Goal: Use online tool/utility: Utilize a website feature to perform a specific function

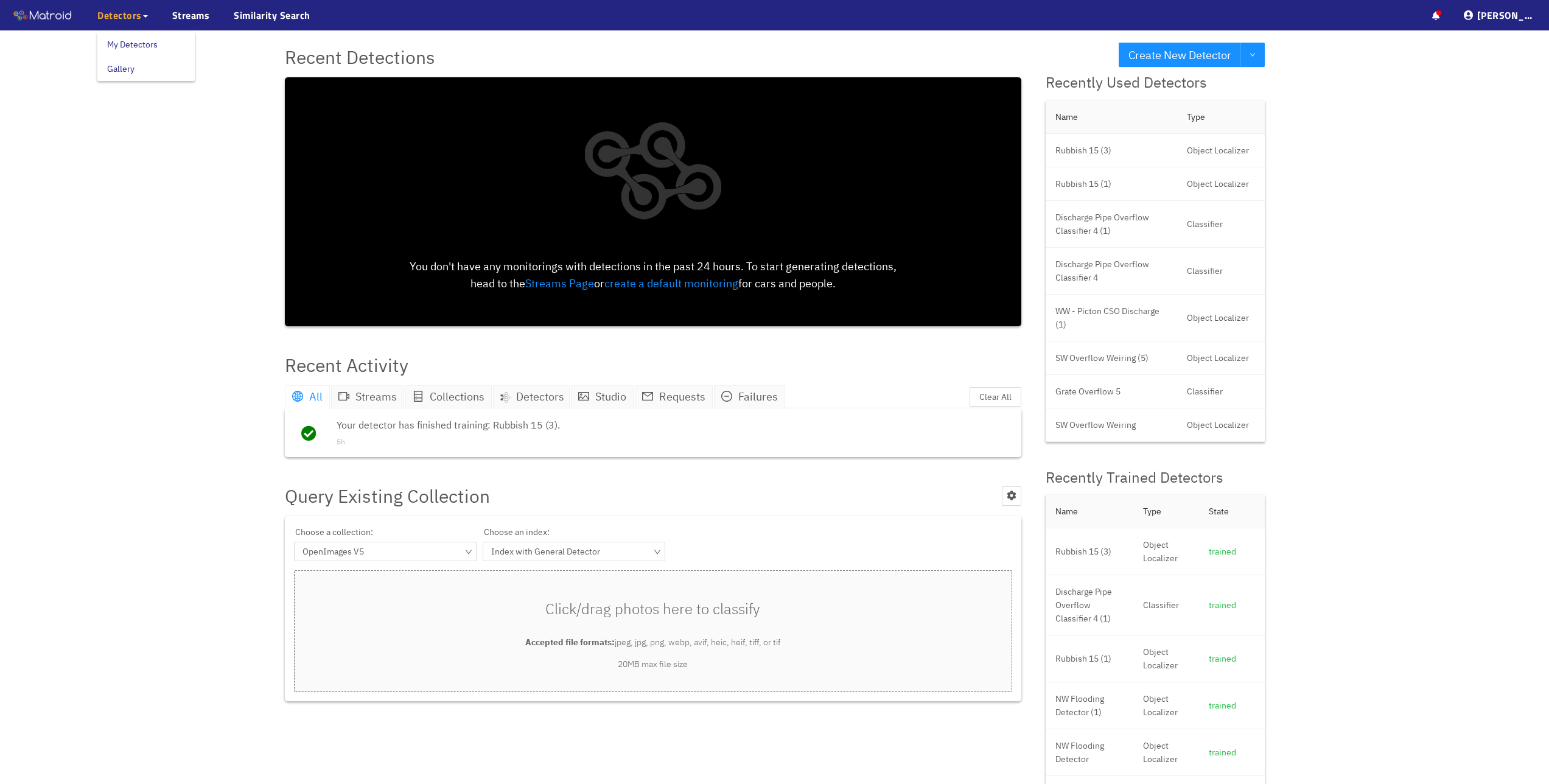
click at [136, 16] on span "Detectors" at bounding box center [119, 15] width 44 height 14
click at [146, 41] on link "My Detectors" at bounding box center [133, 44] width 51 height 25
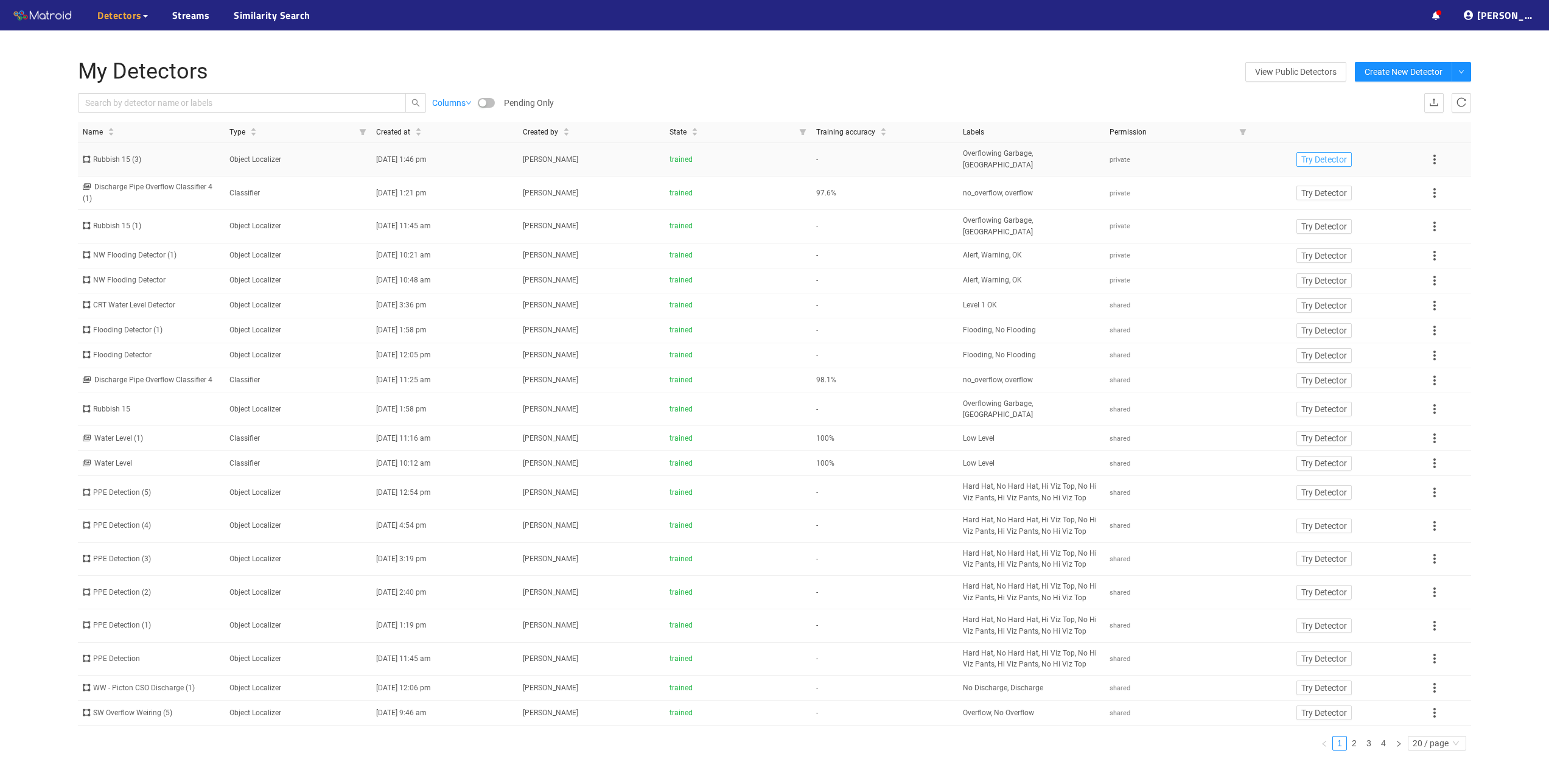
click at [1324, 153] on span "Try Detector" at bounding box center [1324, 159] width 46 height 14
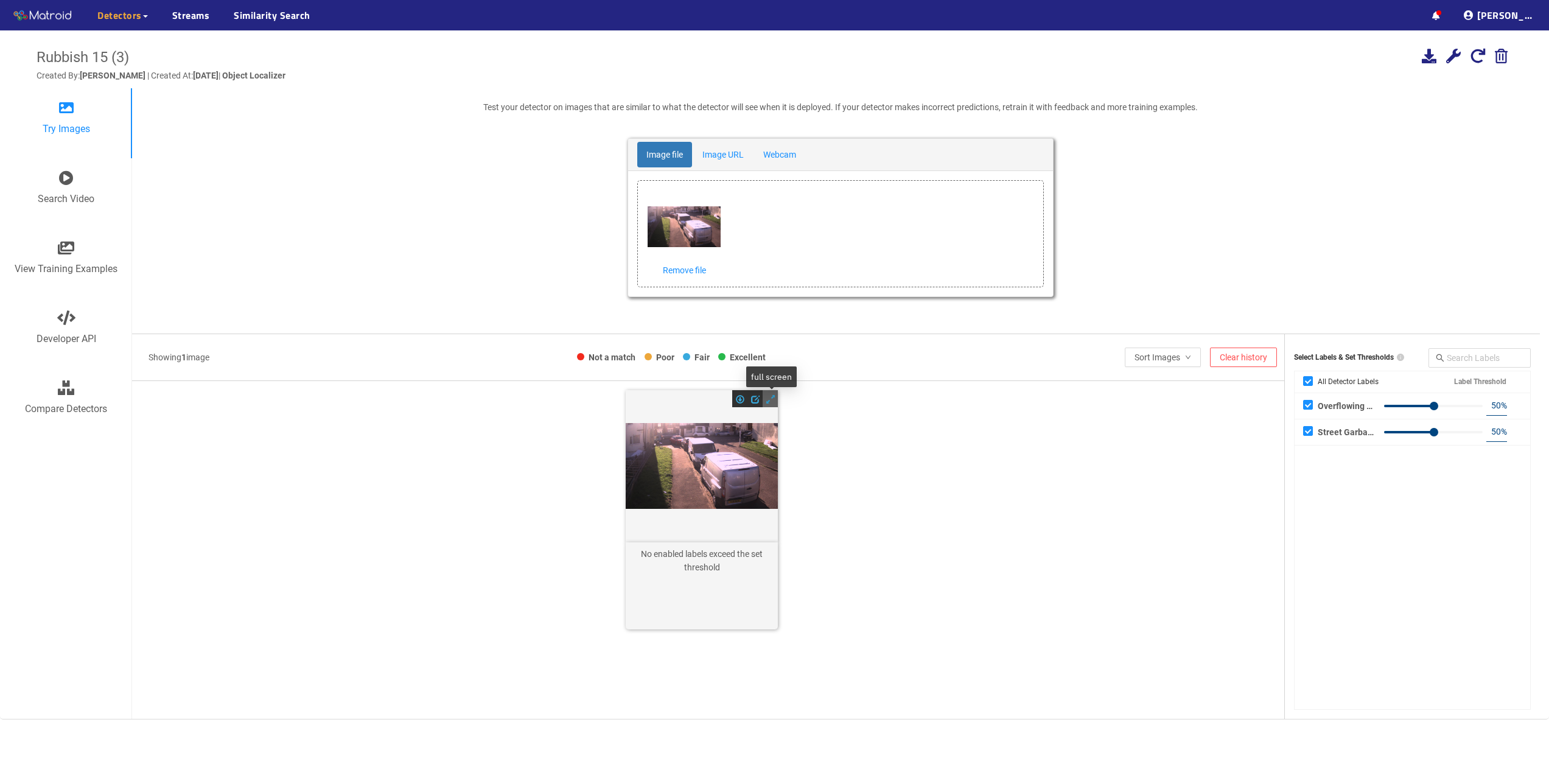
click at [769, 398] on span at bounding box center [770, 399] width 8 height 8
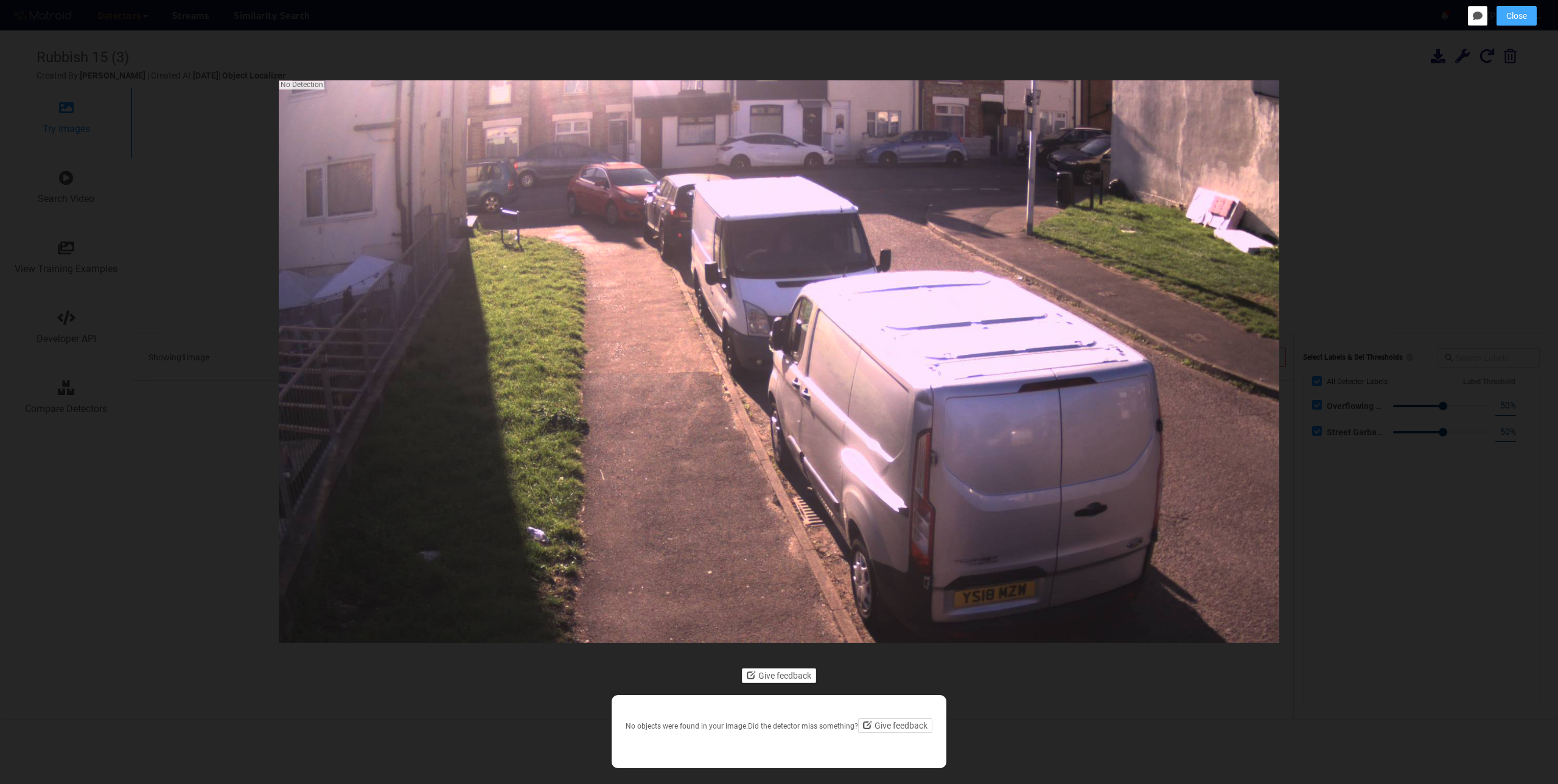
click at [1524, 16] on span "Close" at bounding box center [1517, 16] width 21 height 14
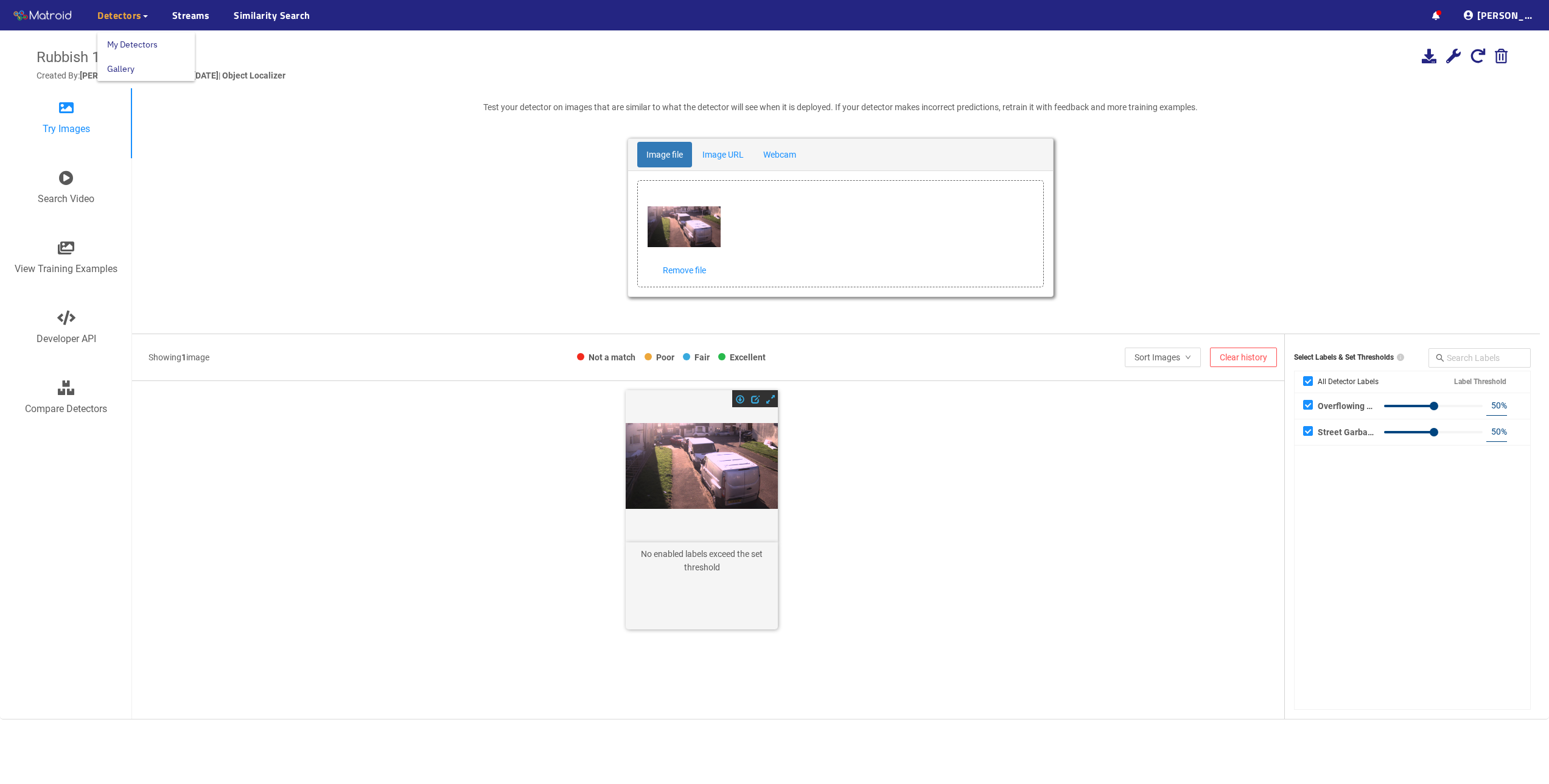
click at [116, 43] on link "My Detectors" at bounding box center [133, 44] width 51 height 25
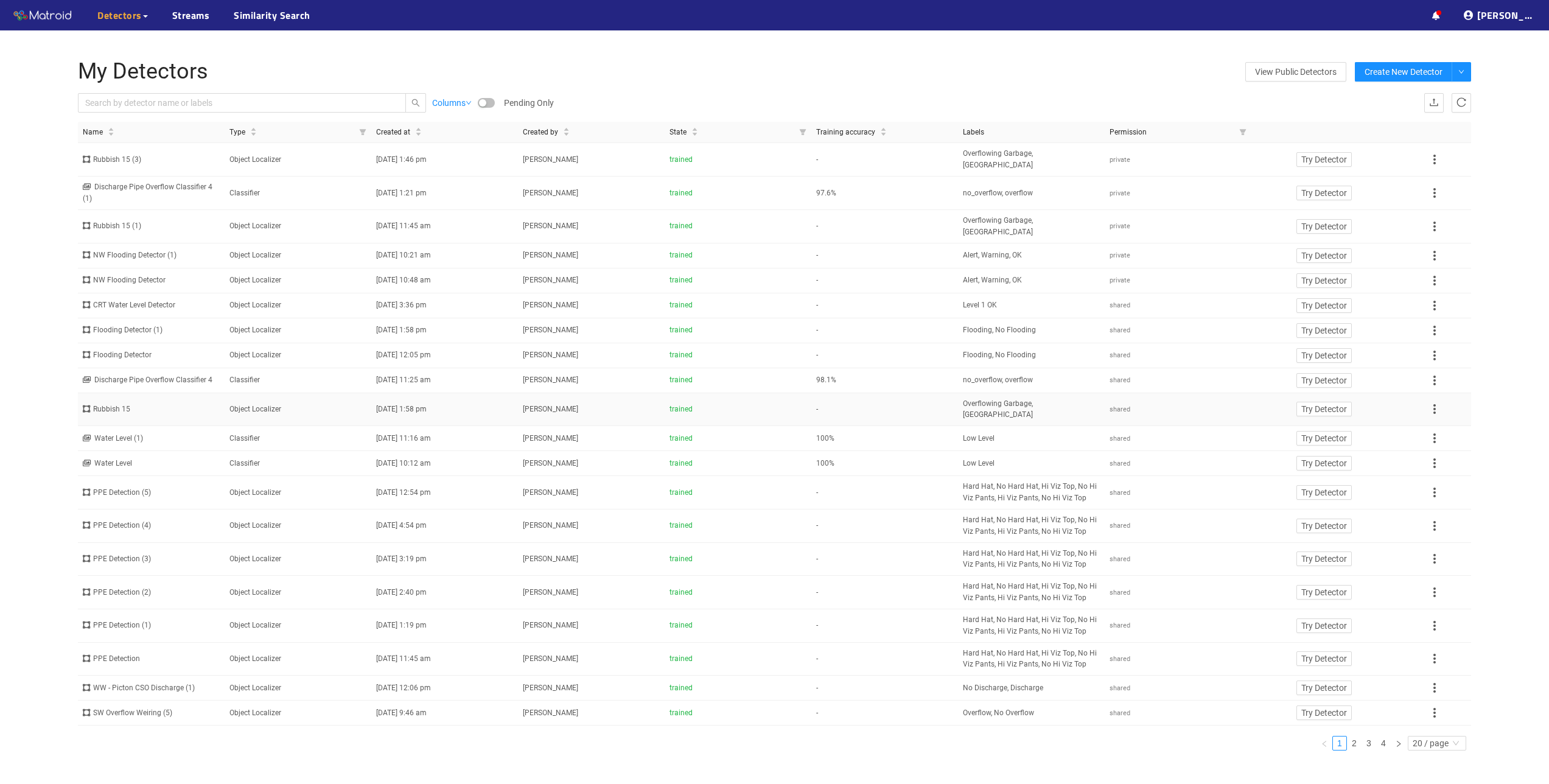
click at [110, 404] on div "Rubbish 15" at bounding box center [151, 409] width 137 height 12
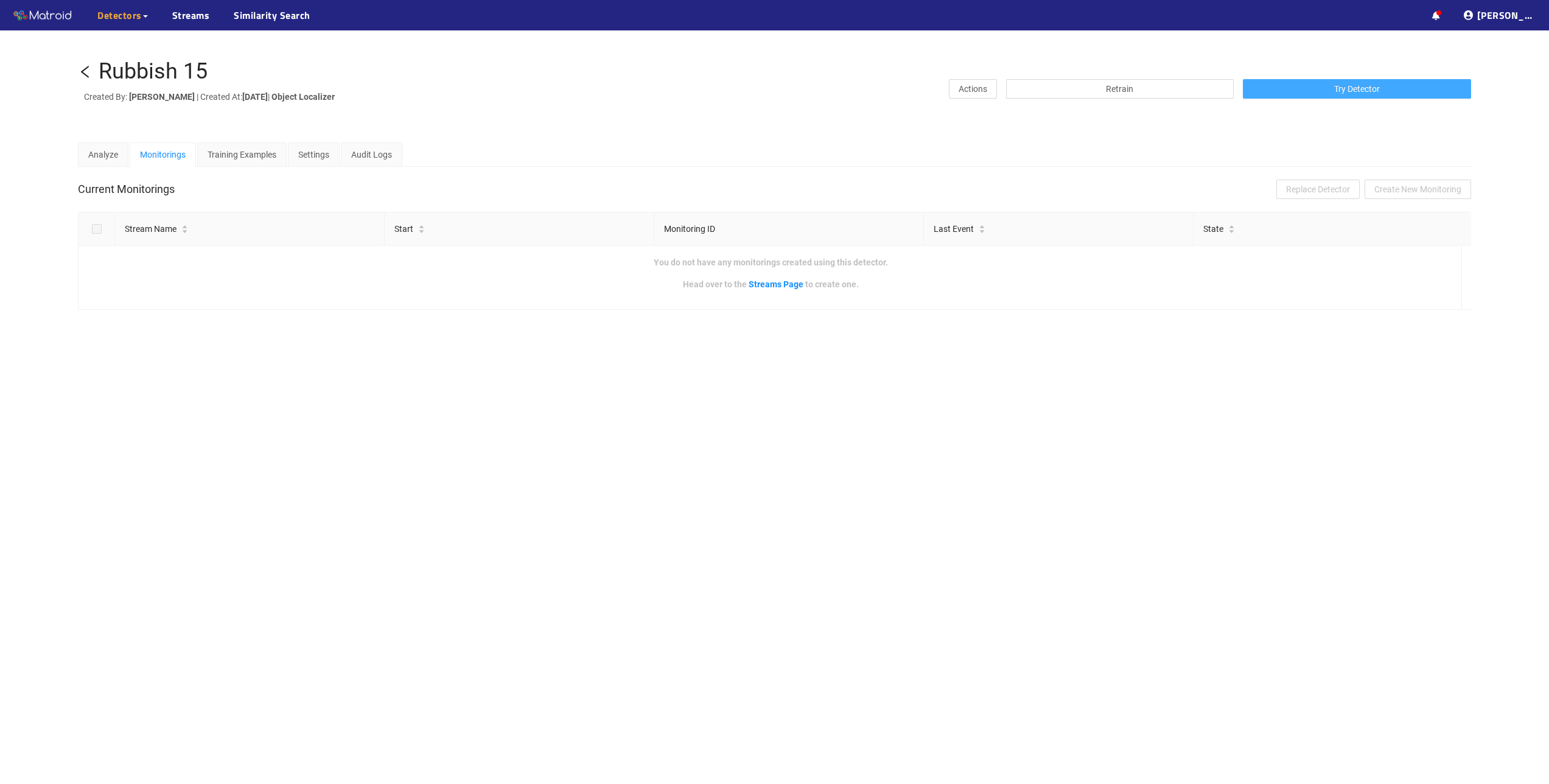
click at [1358, 91] on span "Try Detector" at bounding box center [1357, 89] width 46 height 14
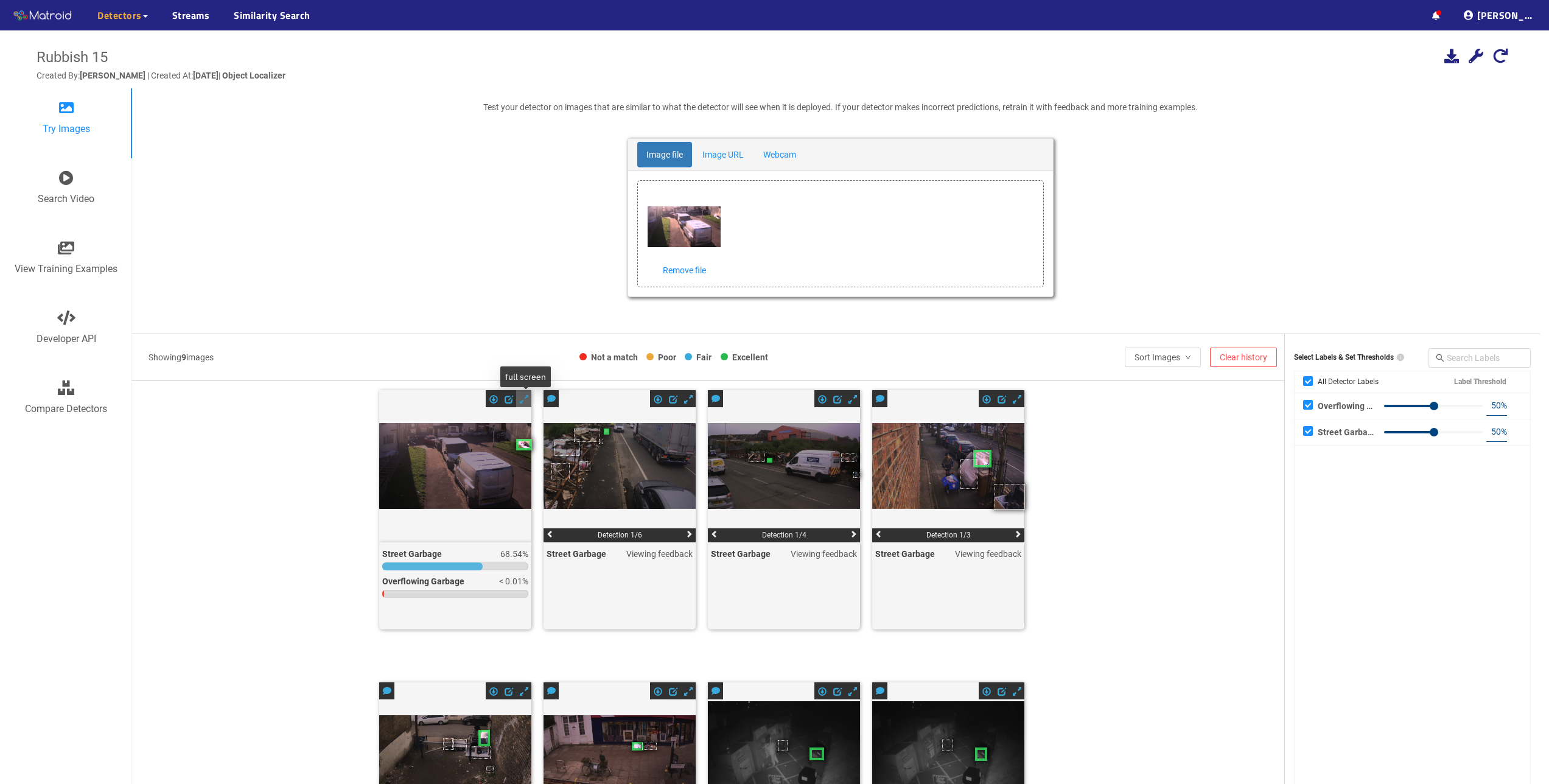
click at [525, 400] on span at bounding box center [524, 399] width 8 height 8
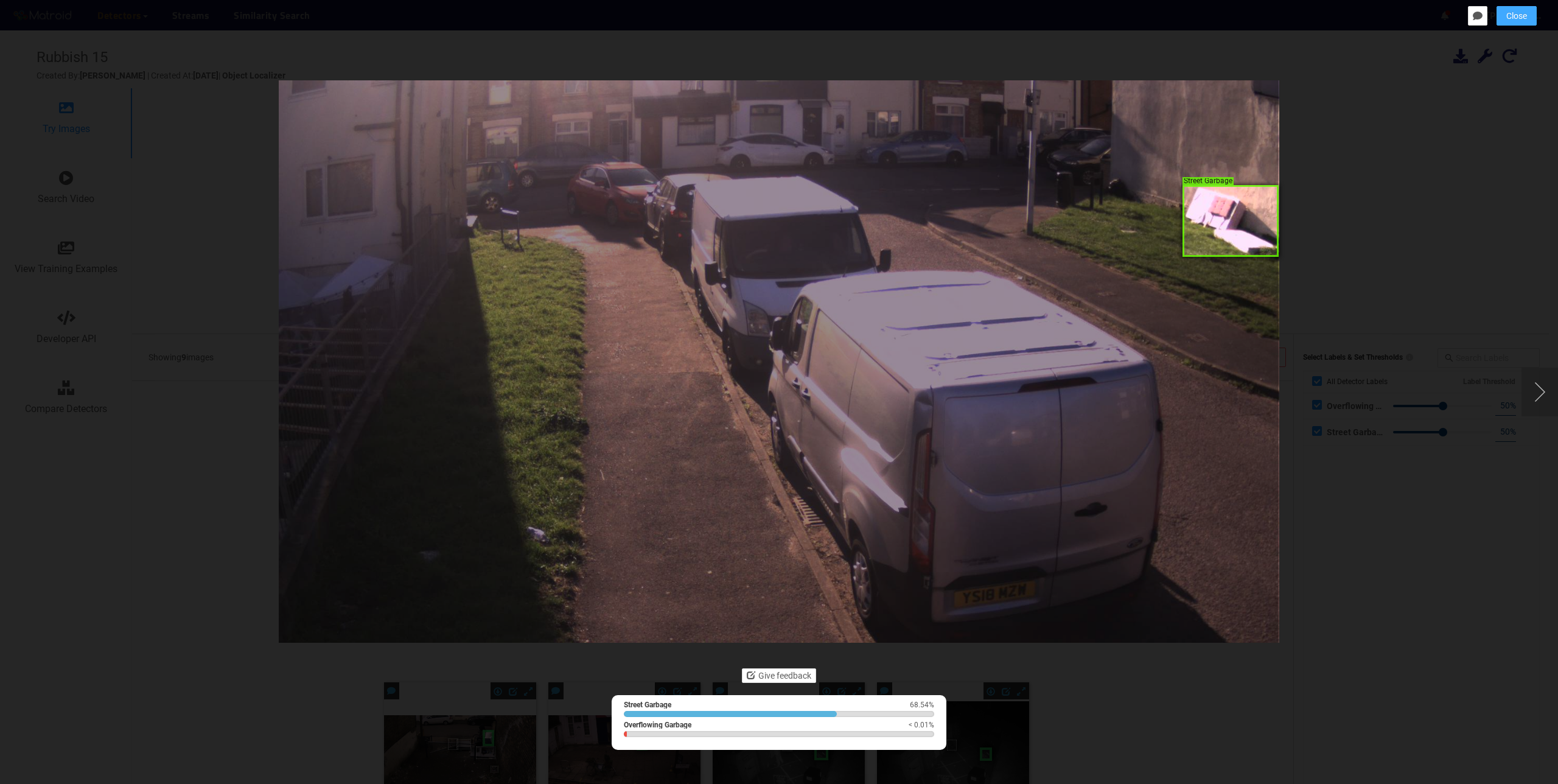
click at [1508, 17] on span "Close" at bounding box center [1517, 16] width 21 height 14
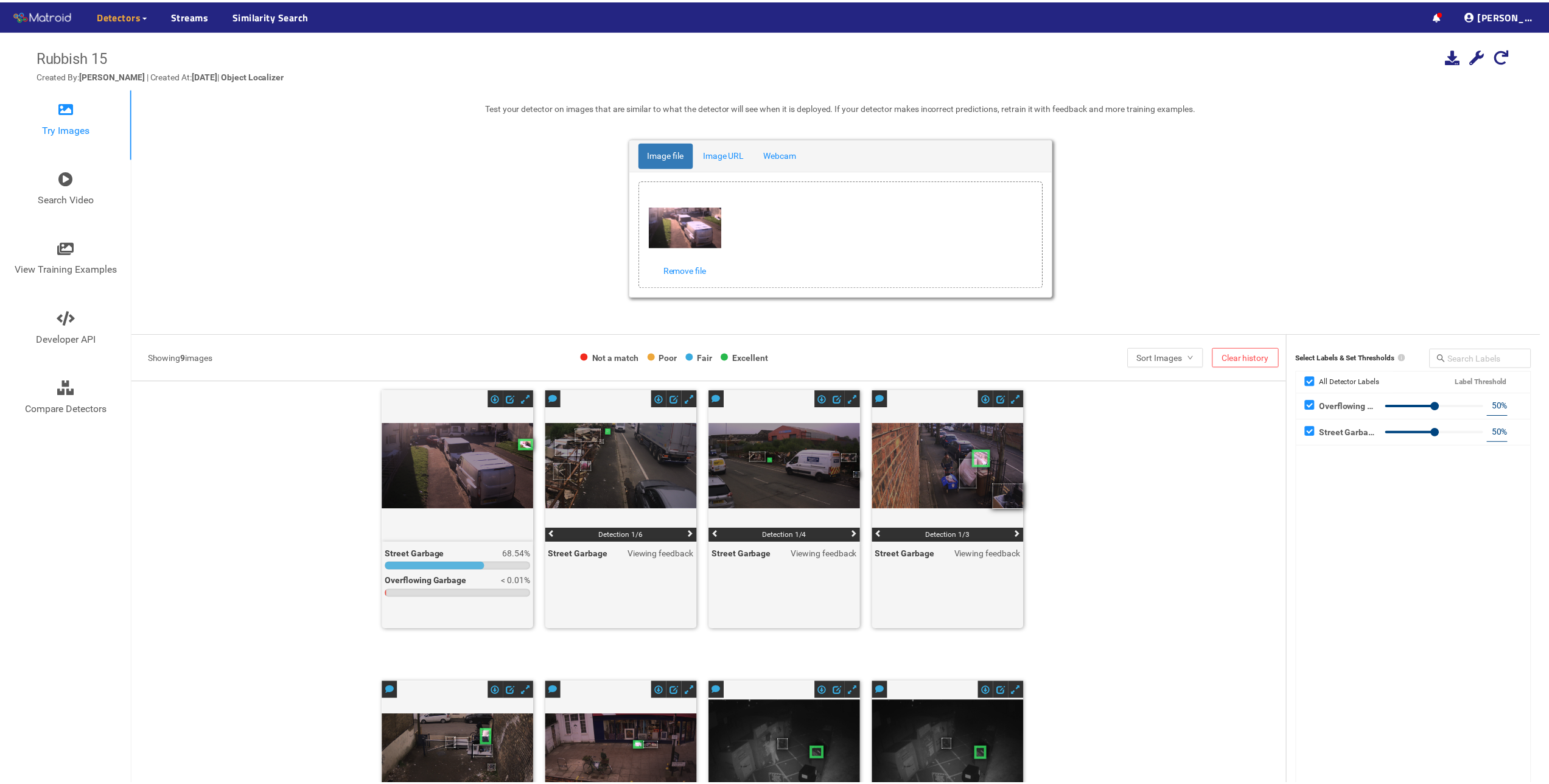
scroll to position [88, 0]
